Goal: Check status

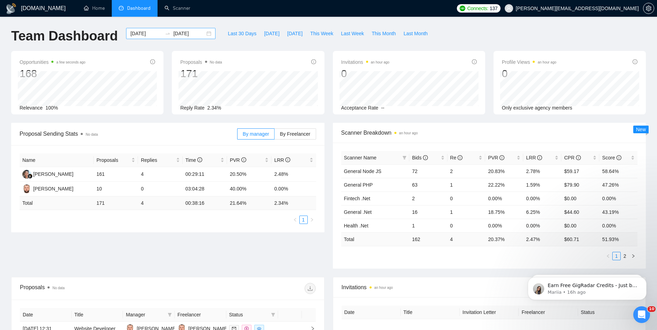
click at [195, 35] on input "[DATE]" at bounding box center [189, 34] width 32 height 8
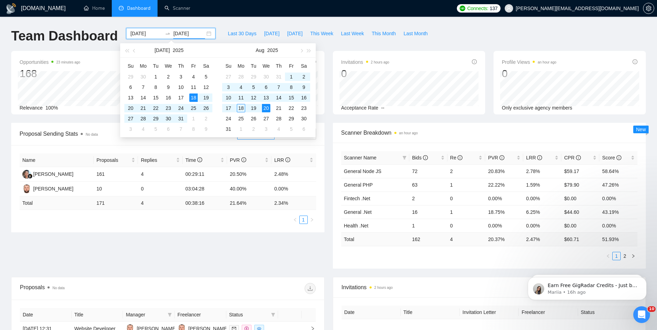
type input "[DATE]"
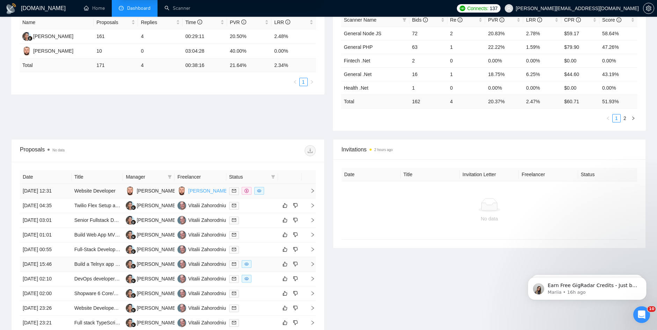
scroll to position [140, 0]
